Goal: Navigation & Orientation: Find specific page/section

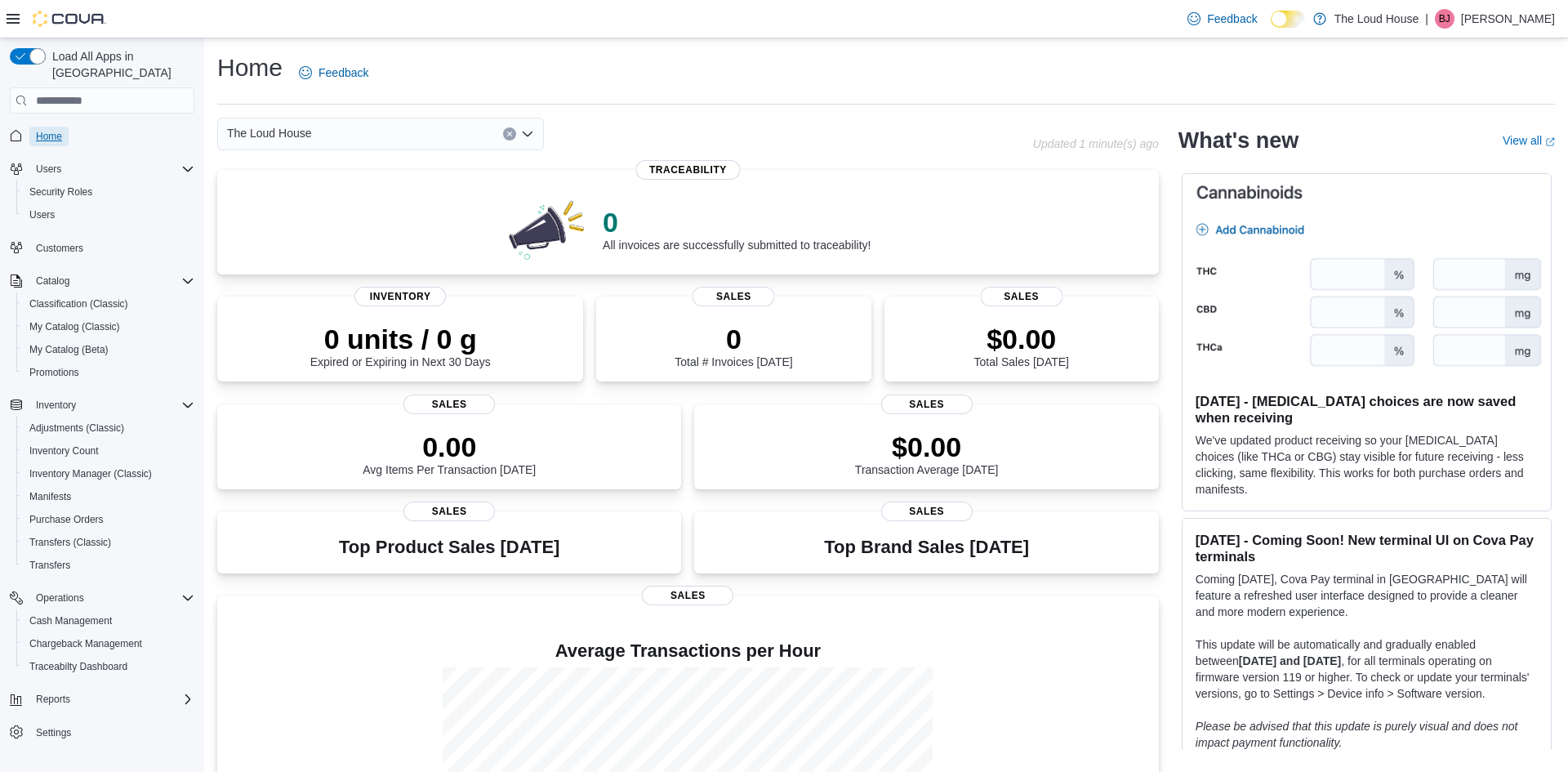
click at [60, 127] on span "Home" at bounding box center [49, 137] width 26 height 20
